Goal: Task Accomplishment & Management: Complete application form

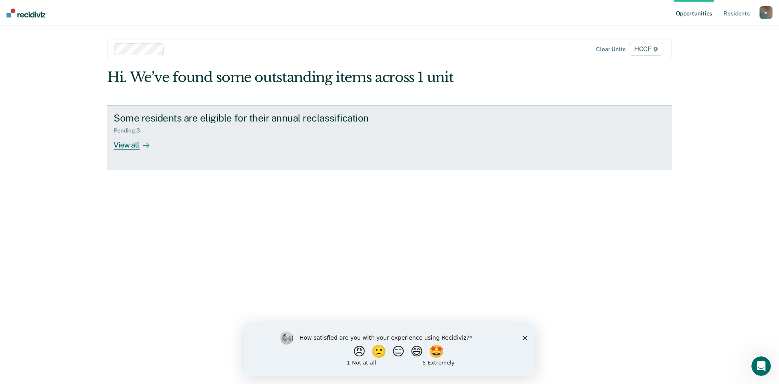
click at [136, 147] on div "View all" at bounding box center [136, 142] width 45 height 16
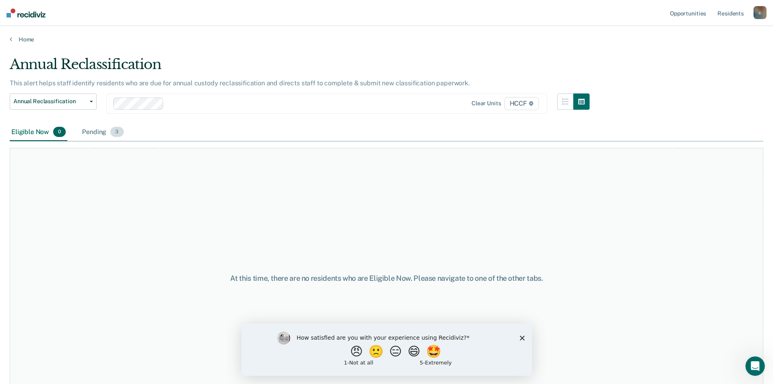
click at [96, 131] on div "Pending 3" at bounding box center [102, 132] width 45 height 18
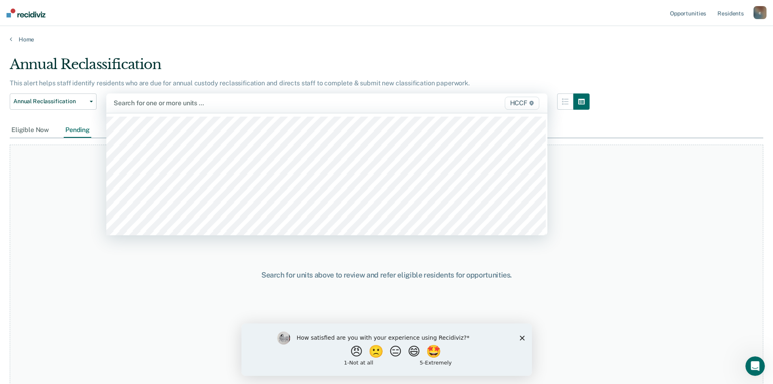
drag, startPoint x: 141, startPoint y: 110, endPoint x: 156, endPoint y: 105, distance: 15.4
click at [156, 105] on div at bounding box center [263, 102] width 298 height 9
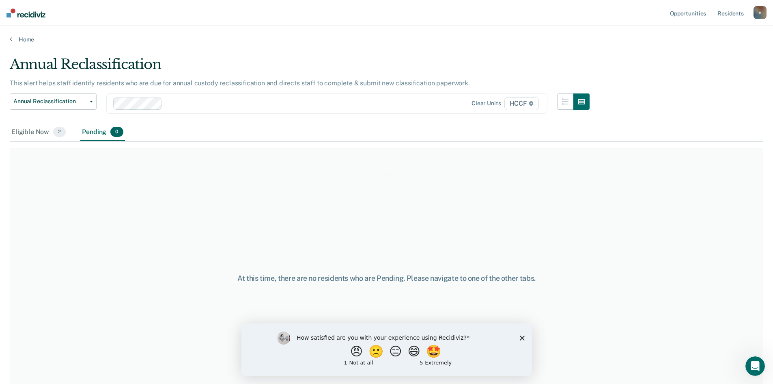
click at [185, 108] on div "Loading data..." at bounding box center [387, 189] width 754 height 267
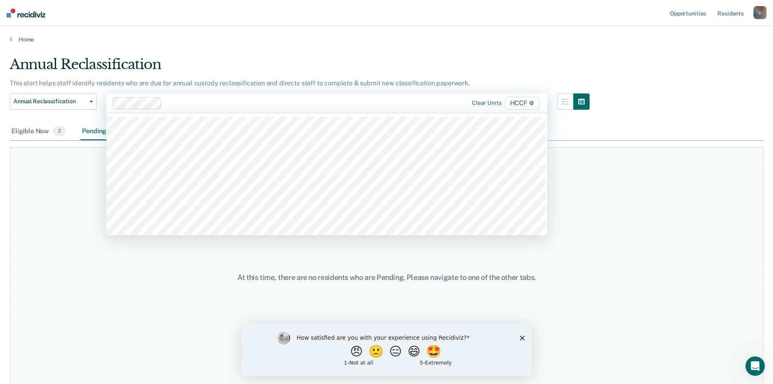
drag, startPoint x: 218, startPoint y: 100, endPoint x: 217, endPoint y: 109, distance: 8.6
click at [218, 102] on div at bounding box center [288, 102] width 247 height 9
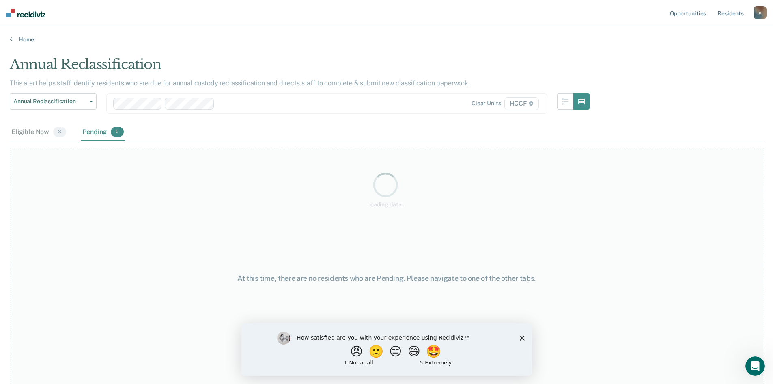
click at [248, 104] on div "Loading data..." at bounding box center [387, 189] width 754 height 267
click at [263, 106] on div at bounding box center [315, 103] width 194 height 9
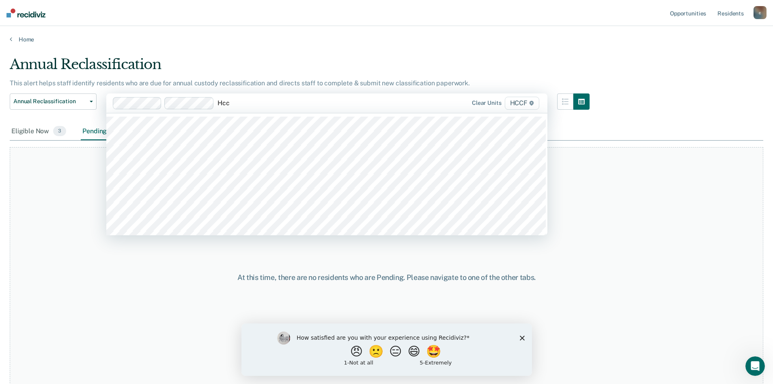
type input "Hccf"
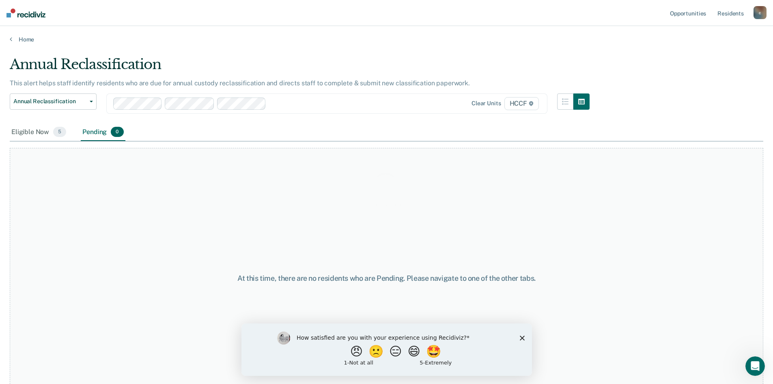
click at [313, 109] on div "Loading data..." at bounding box center [387, 189] width 754 height 267
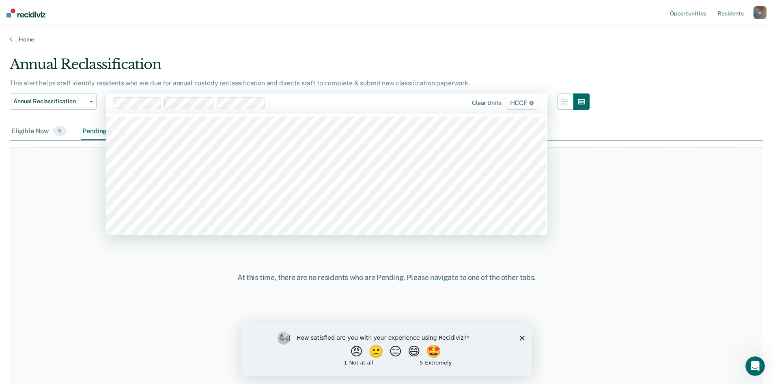
click at [314, 106] on div at bounding box center [340, 102] width 142 height 9
type input "Hccf"
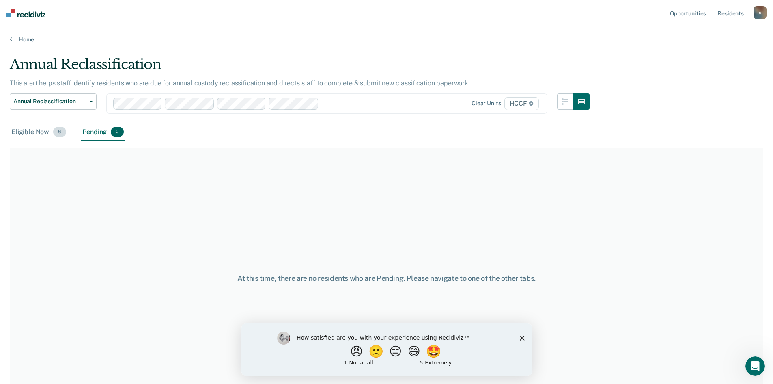
click at [43, 129] on div "Eligible Now 6" at bounding box center [39, 132] width 58 height 18
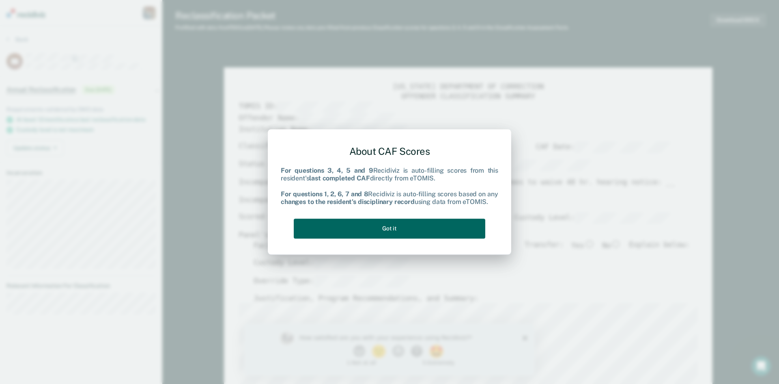
click at [347, 227] on button "Got it" at bounding box center [390, 228] width 192 height 20
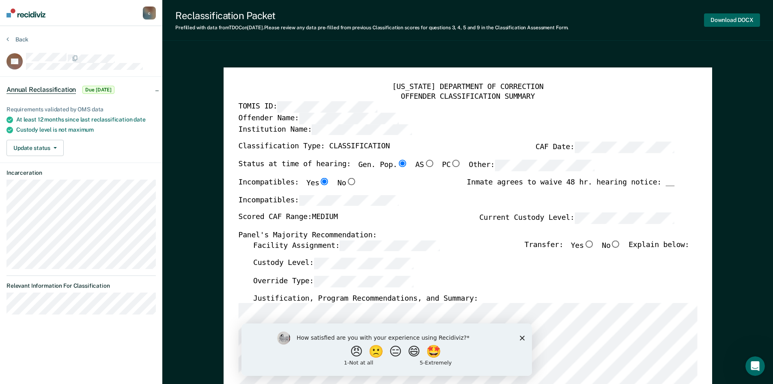
click at [728, 19] on button "Download DOCX" at bounding box center [732, 19] width 56 height 13
type textarea "x"
